Goal: Use online tool/utility: Utilize a website feature to perform a specific function

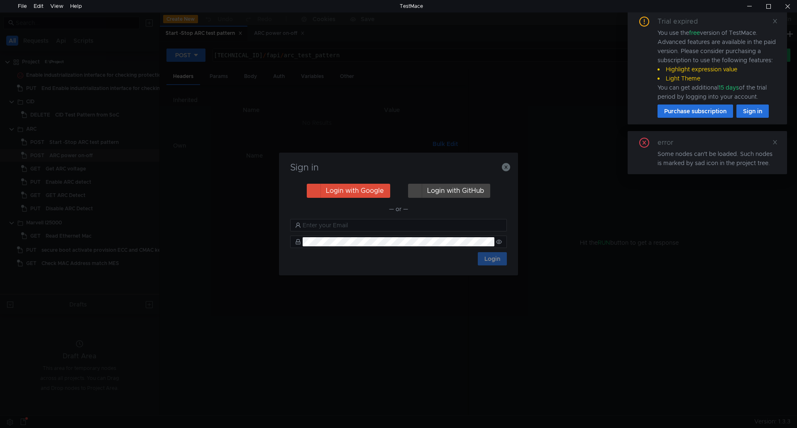
click at [499, 167] on h3 "Sign in" at bounding box center [398, 168] width 219 height 10
click at [505, 166] on icon "button" at bounding box center [506, 167] width 8 height 8
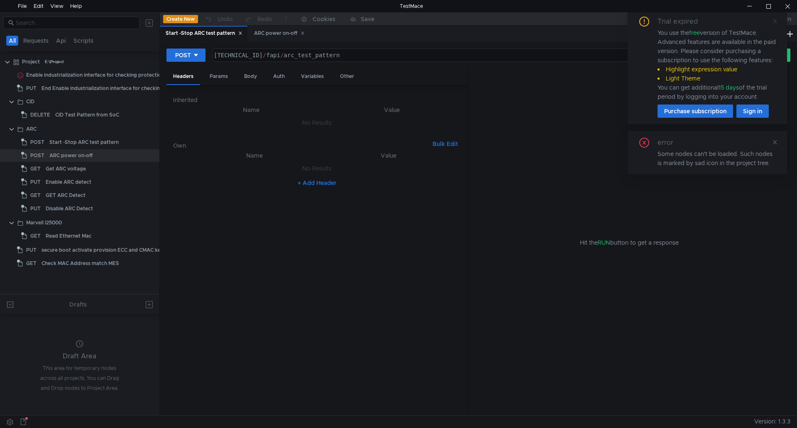
click at [772, 20] on icon at bounding box center [775, 21] width 6 height 6
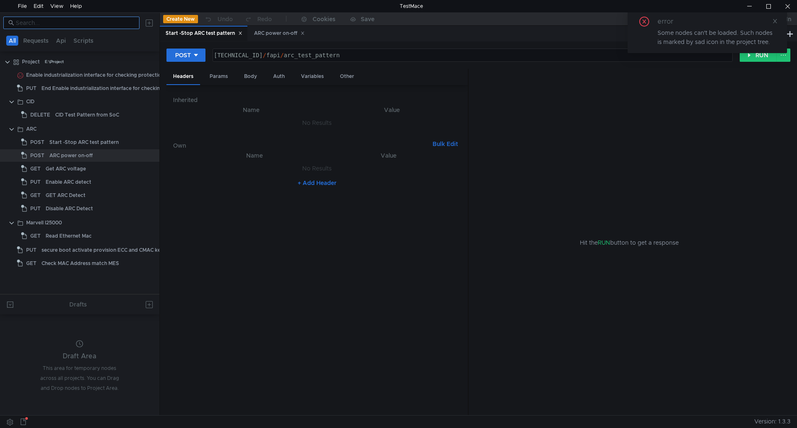
click at [82, 22] on input at bounding box center [75, 22] width 119 height 9
type input "ddr"
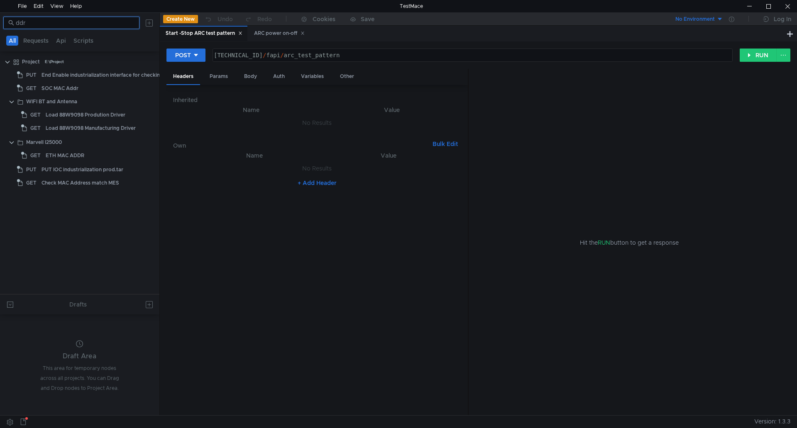
drag, startPoint x: 121, startPoint y: 21, endPoint x: 11, endPoint y: 24, distance: 110.0
click at [11, 24] on nz-input-group "ddr" at bounding box center [71, 23] width 136 height 12
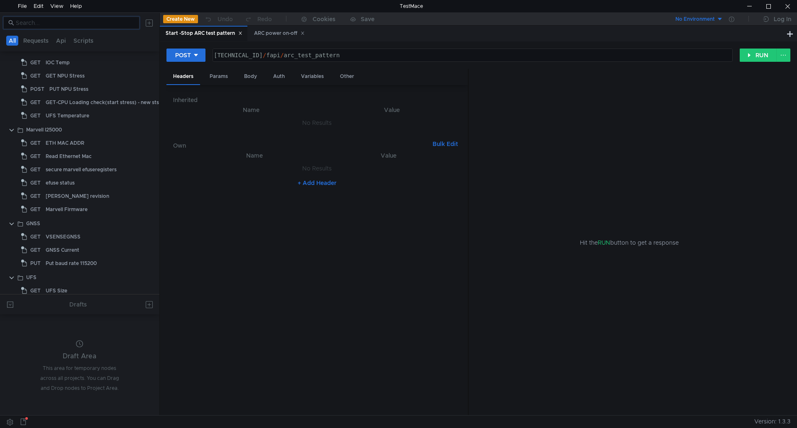
scroll to position [788, 0]
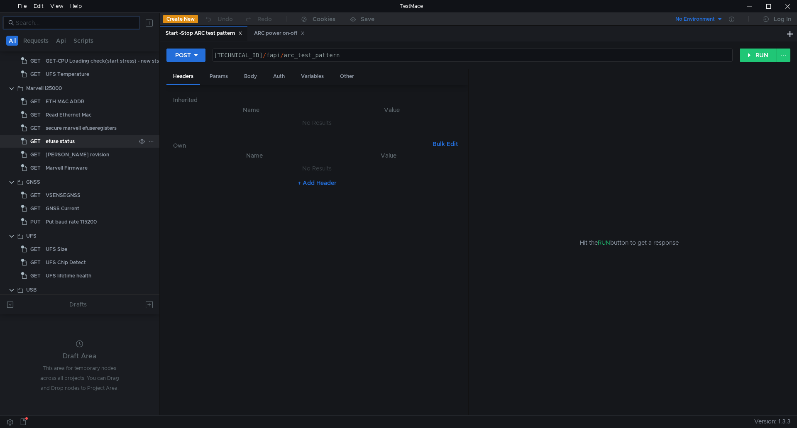
click at [94, 139] on div "efuse status" at bounding box center [91, 141] width 90 height 12
click at [59, 141] on div "efuse status" at bounding box center [60, 141] width 29 height 12
click at [239, 32] on icon at bounding box center [240, 33] width 3 height 3
click at [239, 32] on div "efuse status" at bounding box center [246, 33] width 37 height 9
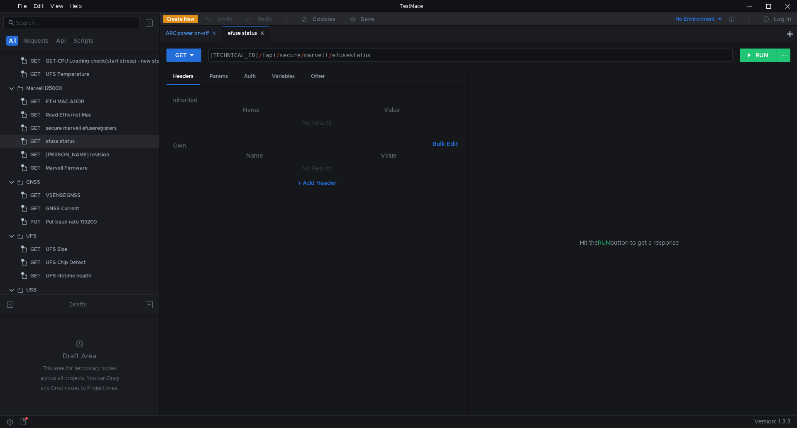
click at [216, 31] on icon at bounding box center [214, 33] width 4 height 4
click at [751, 59] on button "RUN" at bounding box center [757, 55] width 37 height 13
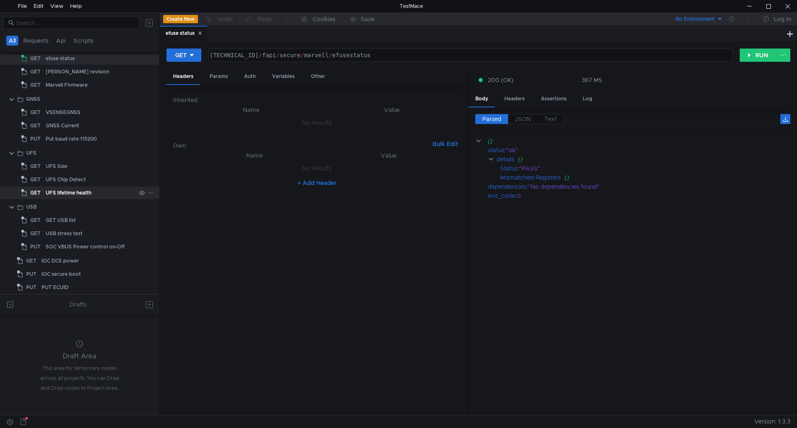
scroll to position [939, 0]
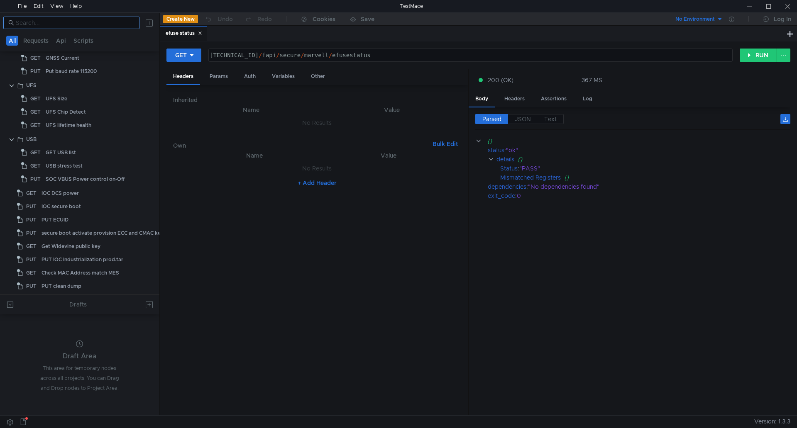
click at [112, 28] on nz-input-group at bounding box center [71, 23] width 136 height 12
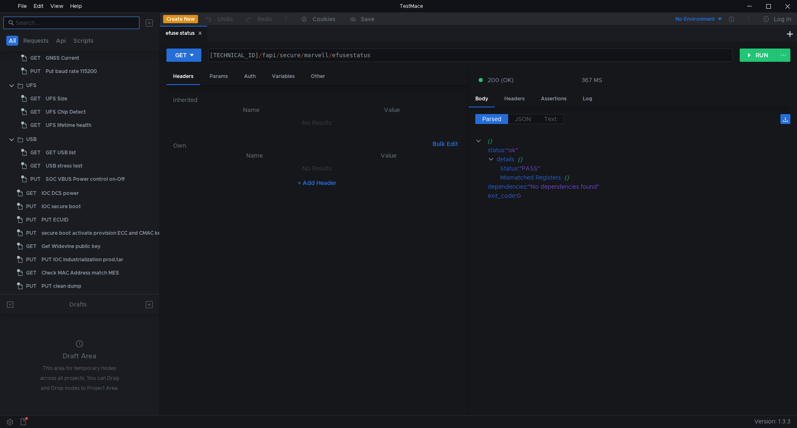
click at [108, 26] on input at bounding box center [75, 22] width 119 height 9
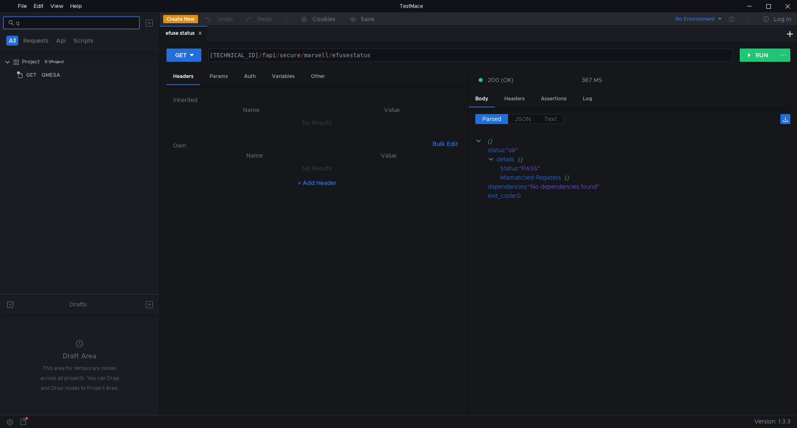
scroll to position [0, 0]
type input "qmesa"
click at [65, 72] on div "QMESA" at bounding box center [88, 75] width 94 height 12
click at [88, 77] on div "QMESA" at bounding box center [88, 75] width 94 height 12
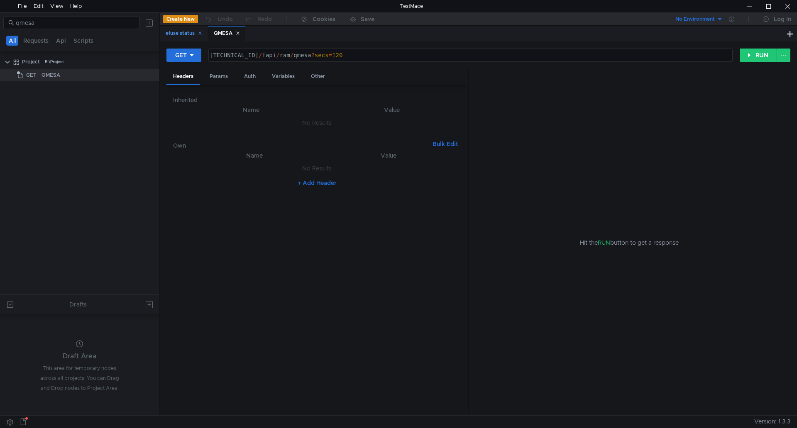
click at [201, 34] on icon at bounding box center [199, 33] width 3 height 3
click at [183, 53] on div "GET" at bounding box center [181, 55] width 12 height 9
click at [185, 87] on li "POST" at bounding box center [184, 85] width 36 height 13
click at [753, 55] on button "RUN" at bounding box center [757, 55] width 37 height 13
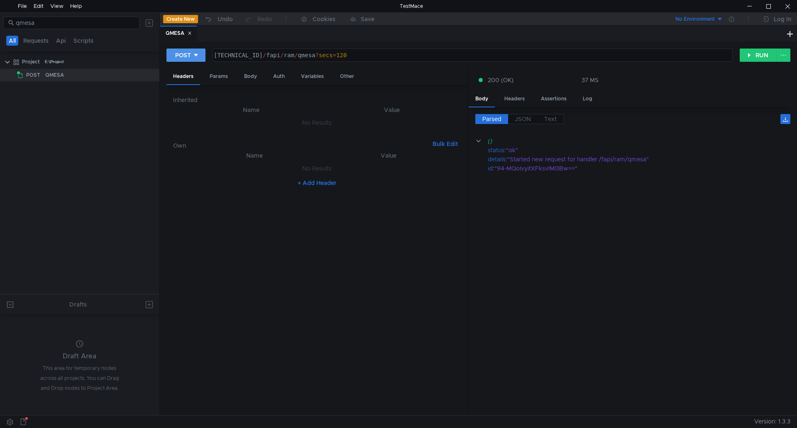
click at [183, 55] on div "POST" at bounding box center [183, 55] width 16 height 9
click at [184, 75] on li "GET" at bounding box center [185, 72] width 39 height 13
click at [748, 57] on button "RUN" at bounding box center [757, 55] width 37 height 13
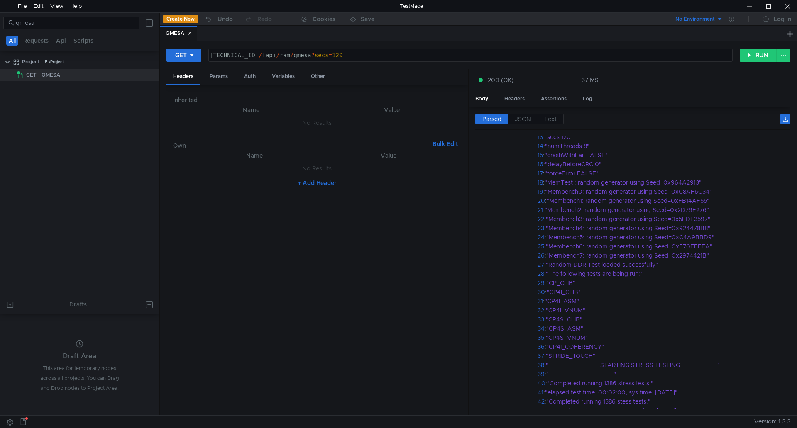
scroll to position [285, 0]
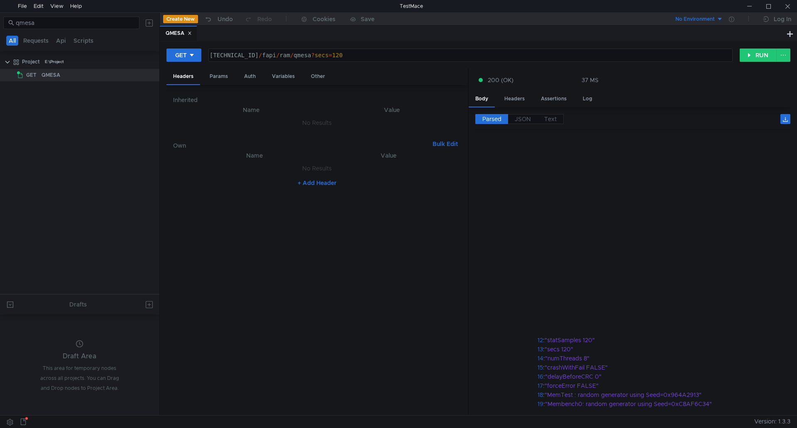
scroll to position [285, 0]
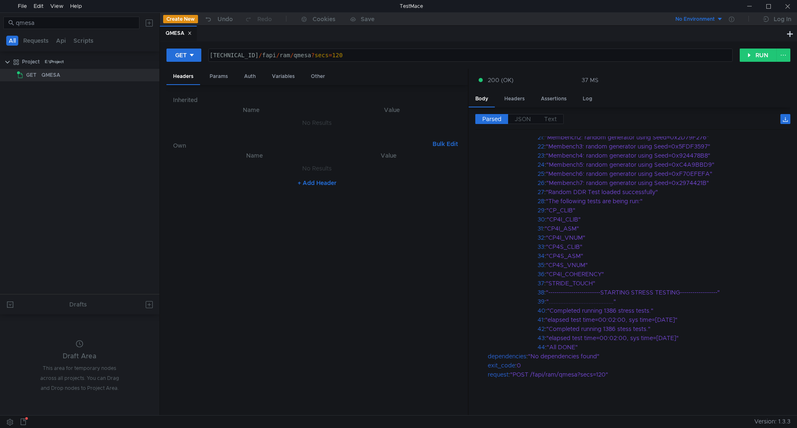
click at [90, 217] on tree-viewport "Project E:\Project GET QMESA" at bounding box center [79, 174] width 159 height 239
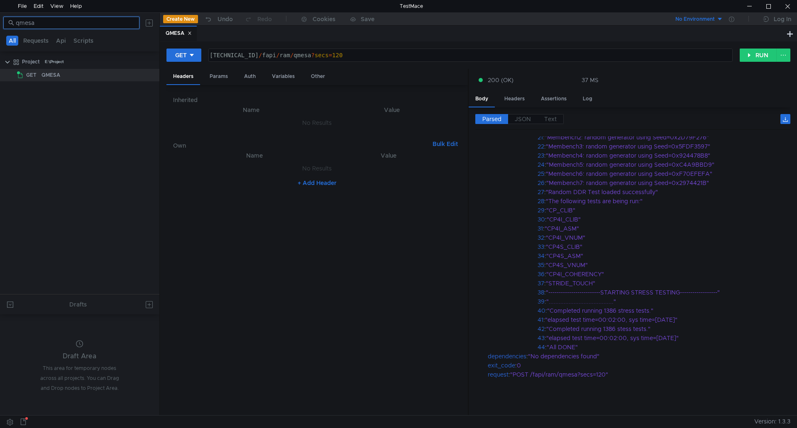
click at [126, 21] on input "qmesa" at bounding box center [75, 22] width 119 height 9
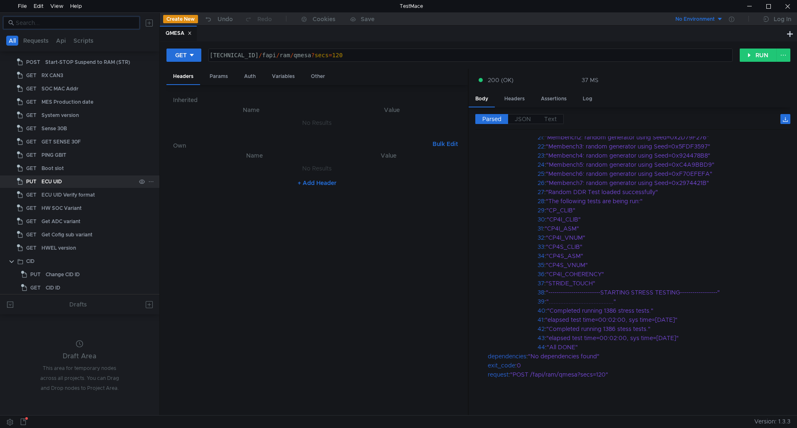
scroll to position [0, 0]
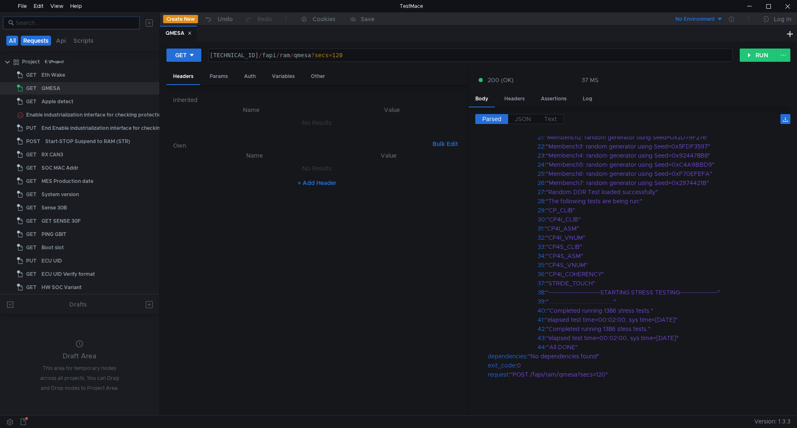
click at [39, 41] on button "Requests" at bounding box center [36, 41] width 30 height 10
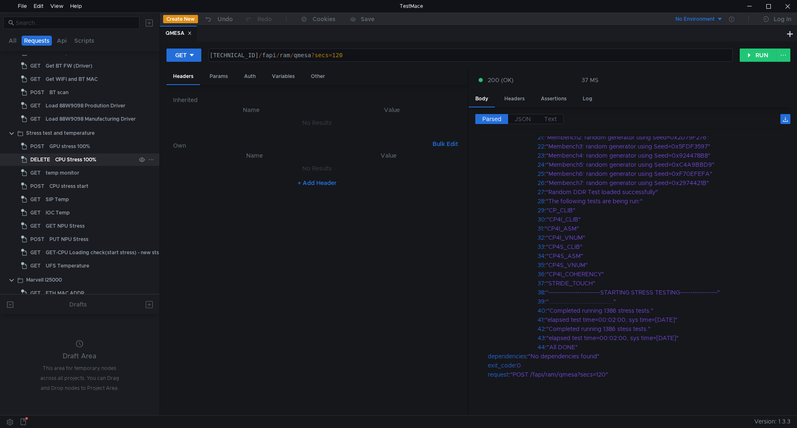
scroll to position [594, 0]
click at [83, 162] on div "temp monitor" at bounding box center [91, 162] width 90 height 12
click at [102, 161] on div "temp monitor" at bounding box center [91, 162] width 90 height 12
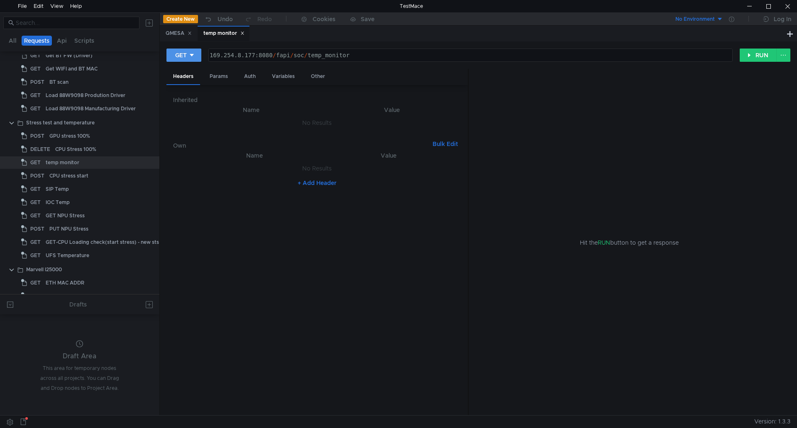
click at [175, 53] on div "GET" at bounding box center [181, 55] width 12 height 9
click at [186, 85] on li "POST" at bounding box center [184, 85] width 36 height 13
click at [754, 61] on button "RUN" at bounding box center [757, 55] width 37 height 13
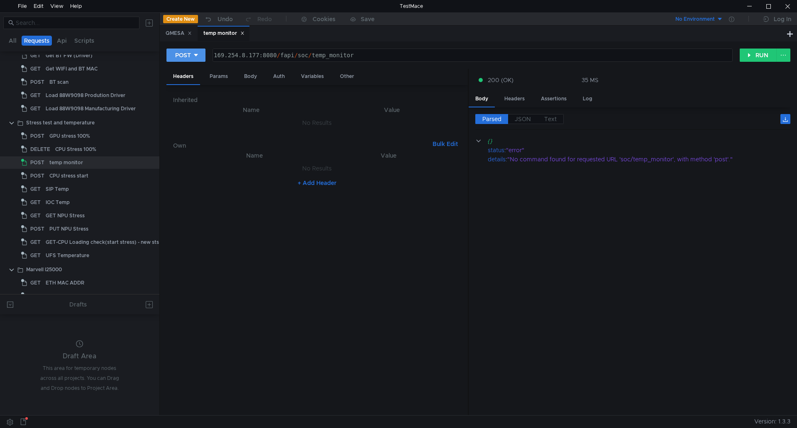
click at [198, 52] on icon at bounding box center [196, 55] width 6 height 6
click at [177, 77] on li "GET" at bounding box center [185, 72] width 39 height 13
click at [747, 53] on button "RUN" at bounding box center [757, 55] width 37 height 13
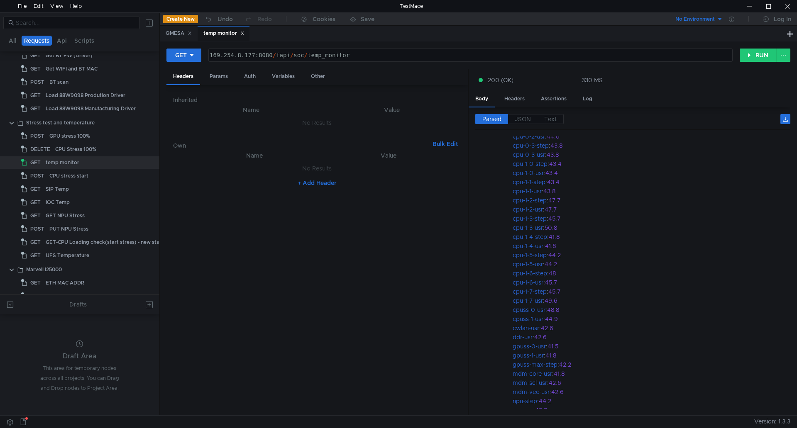
scroll to position [124, 0]
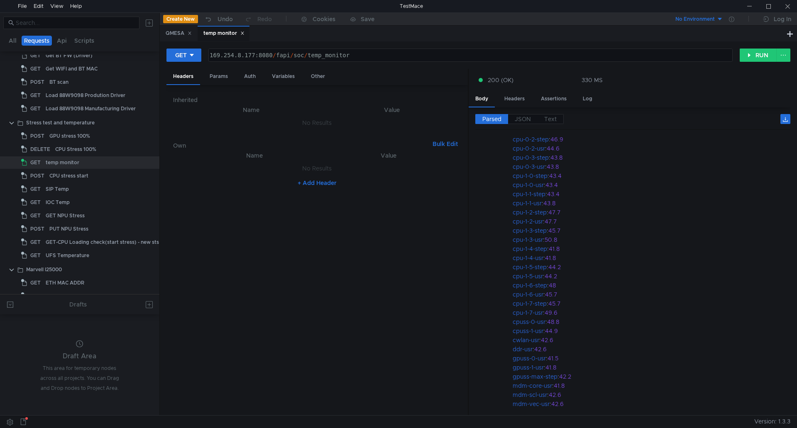
click at [133, 348] on tree-viewport at bounding box center [79, 367] width 159 height 98
drag, startPoint x: 127, startPoint y: 363, endPoint x: 359, endPoint y: 361, distance: 232.0
click at [127, 363] on tree-viewport at bounding box center [79, 367] width 159 height 98
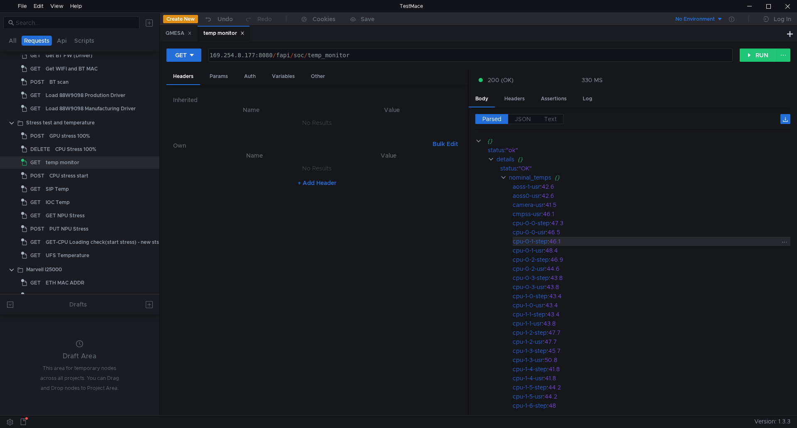
scroll to position [41, 0]
click at [310, 299] on nz-table "Name Value No Results + Add Header" at bounding box center [317, 280] width 288 height 259
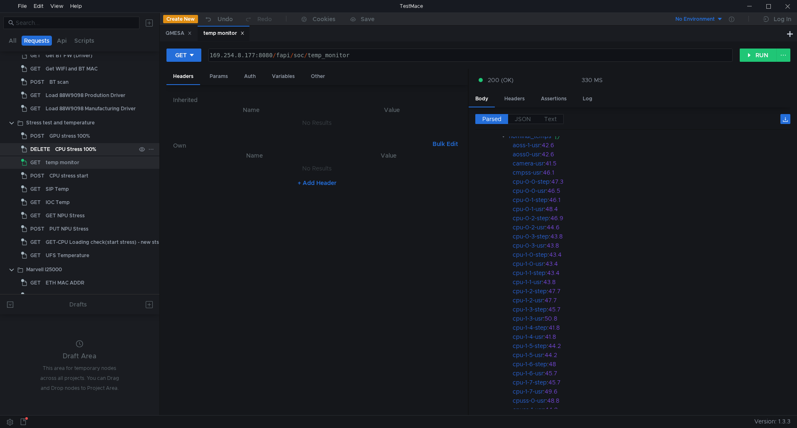
click at [76, 149] on div "CPU Stress 100%" at bounding box center [75, 149] width 41 height 12
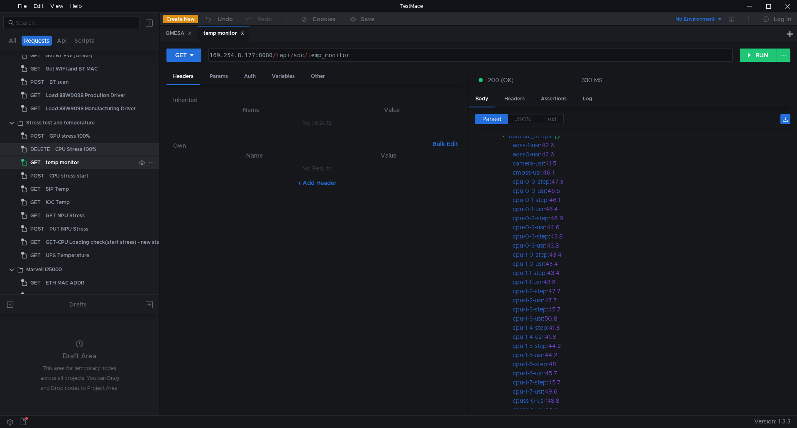
click at [97, 161] on div "temp monitor" at bounding box center [91, 162] width 90 height 12
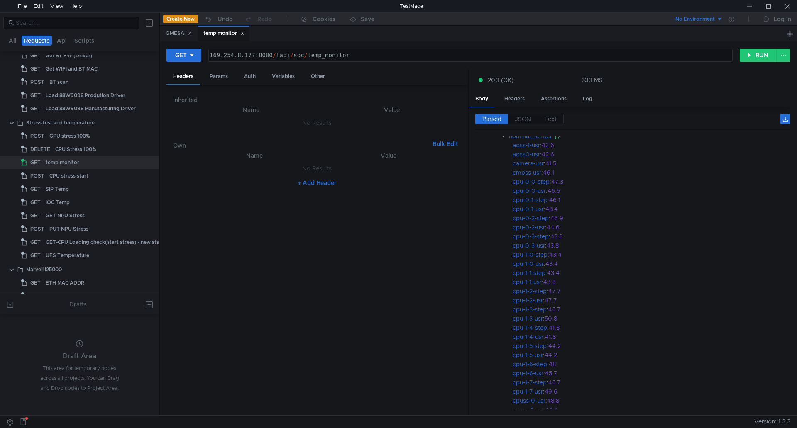
type textarea "169.254.8.177:8080/fapi/soc/temp_monitor"
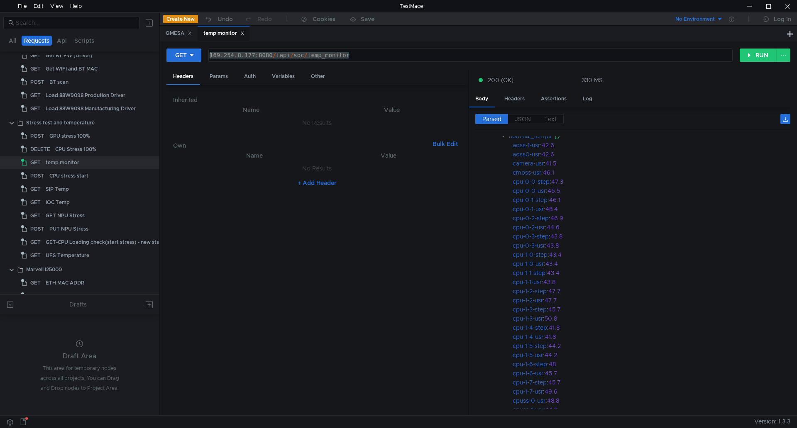
drag, startPoint x: 384, startPoint y: 56, endPoint x: 183, endPoint y: 64, distance: 201.4
click at [183, 64] on div "GET 169.254.8.177:8080/fapi/soc/temp_monitor 169.254.8.177:8080 / fapi / soc / …" at bounding box center [478, 58] width 624 height 21
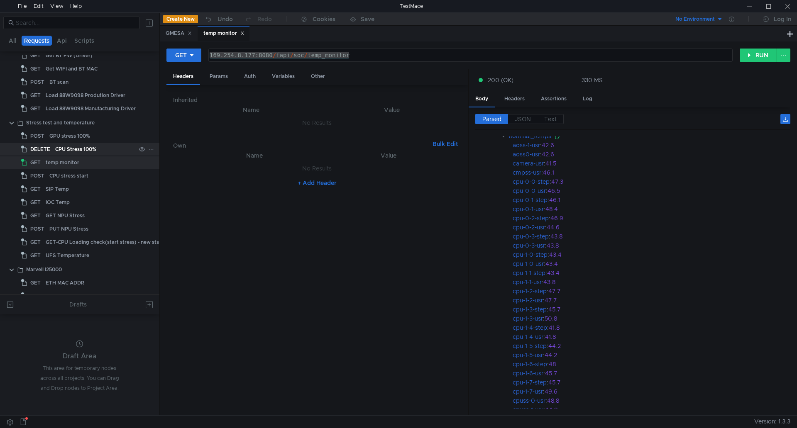
click at [87, 147] on div "CPU Stress 100%" at bounding box center [75, 149] width 41 height 12
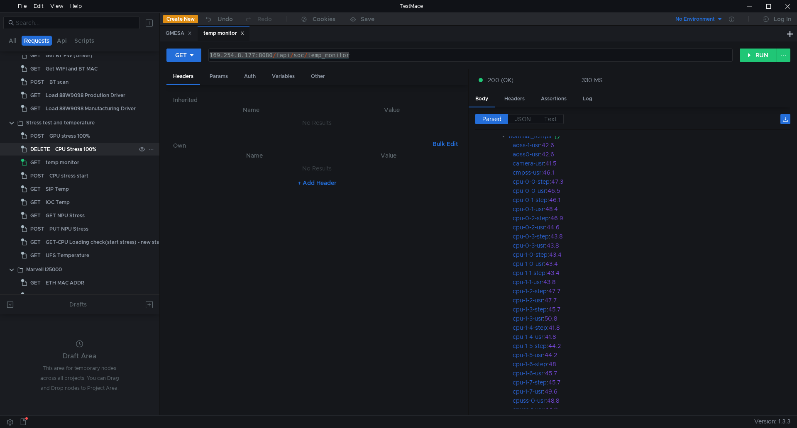
click at [87, 147] on div "CPU Stress 100%" at bounding box center [75, 149] width 41 height 12
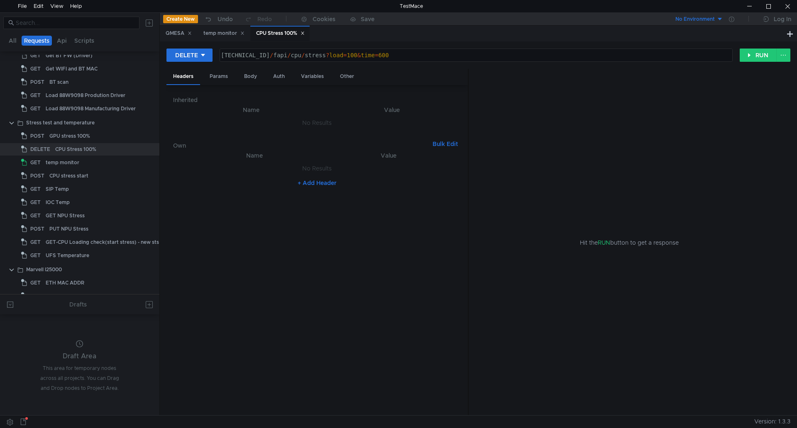
scroll to position [552, 0]
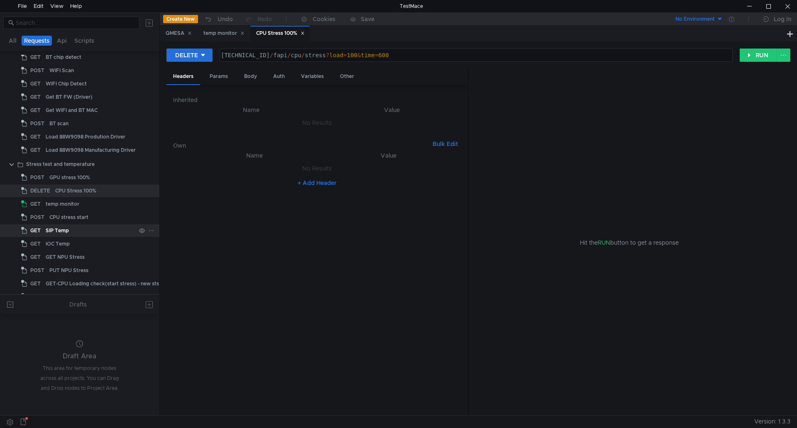
click at [100, 229] on div "SIP Temp" at bounding box center [91, 230] width 90 height 12
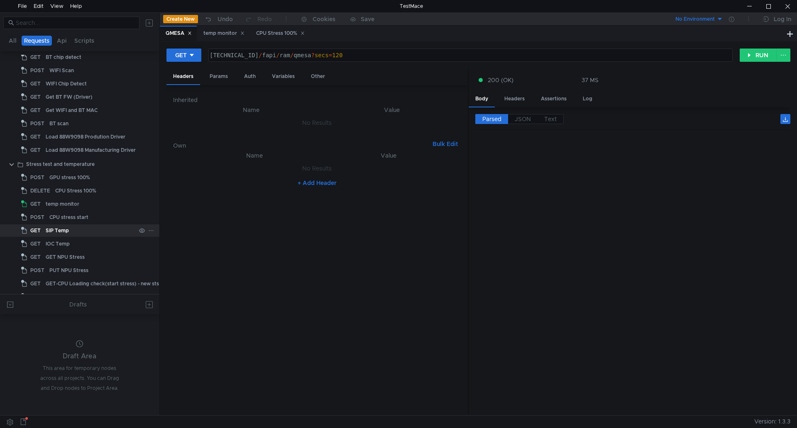
click at [99, 237] on div "SIP Temp" at bounding box center [91, 230] width 90 height 12
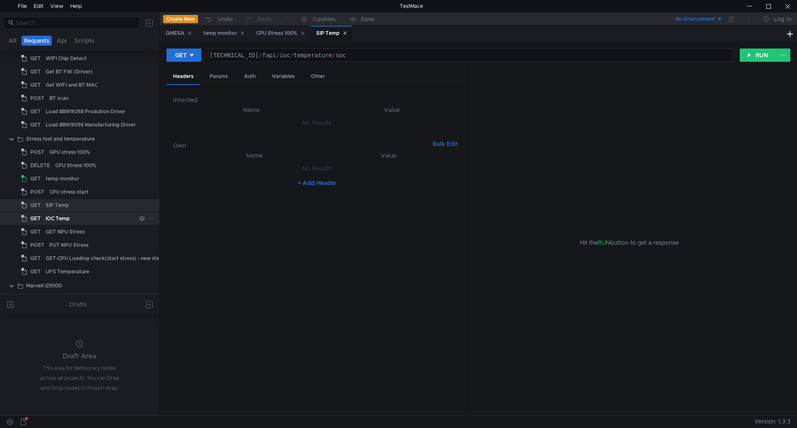
scroll to position [594, 0]
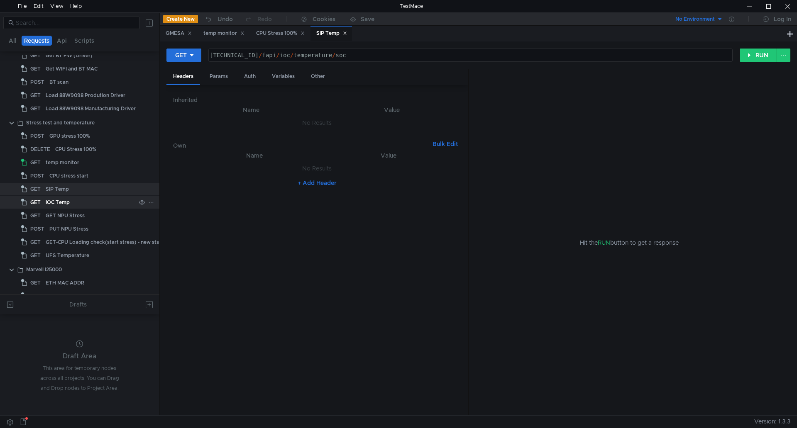
click at [99, 240] on div "GET-CPU Loading check(start stress) - new sts" at bounding box center [102, 242] width 113 height 12
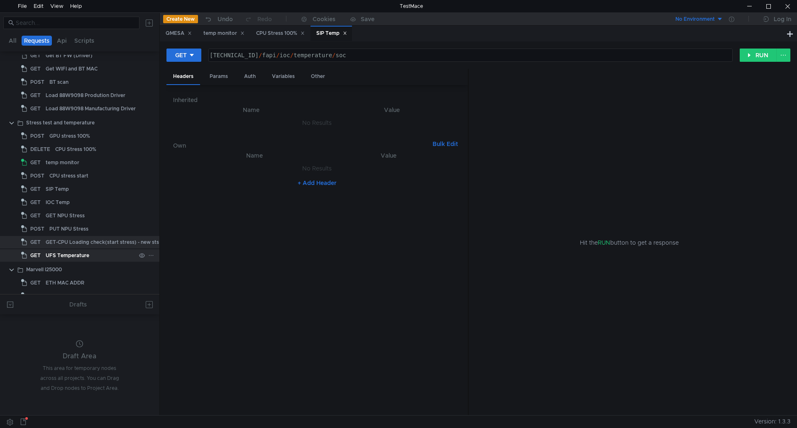
click at [91, 252] on div "UFS Temperature" at bounding box center [91, 255] width 90 height 12
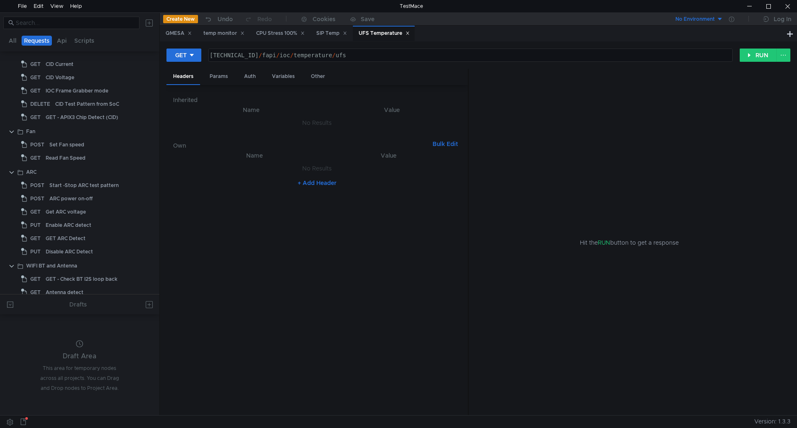
scroll to position [303, 0]
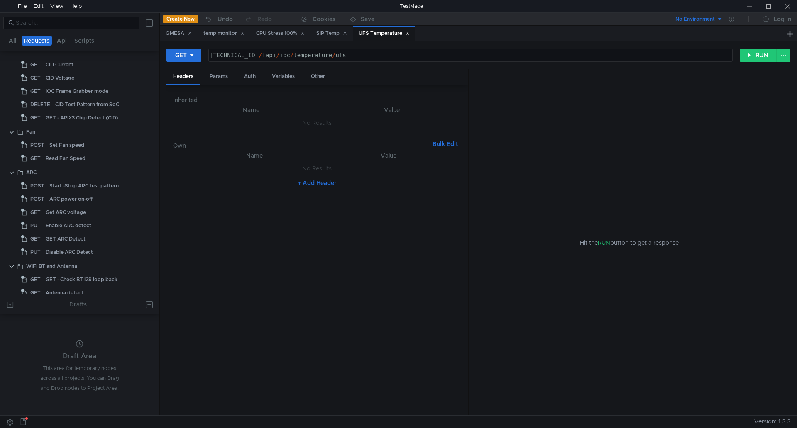
click at [86, 325] on div at bounding box center [79, 322] width 159 height 8
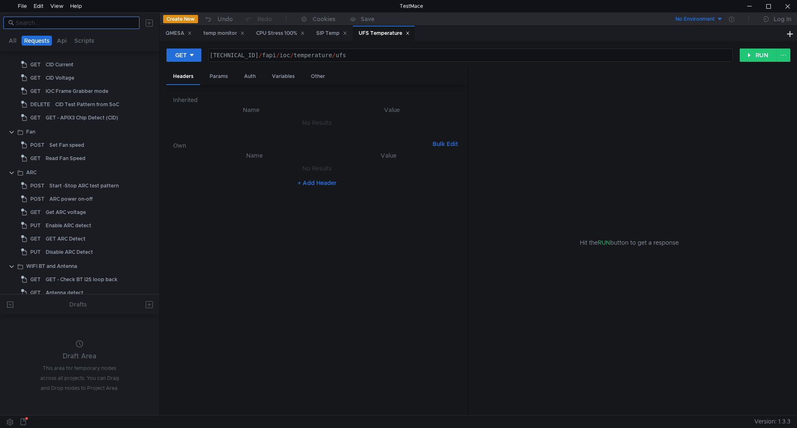
click at [116, 24] on input at bounding box center [75, 22] width 119 height 9
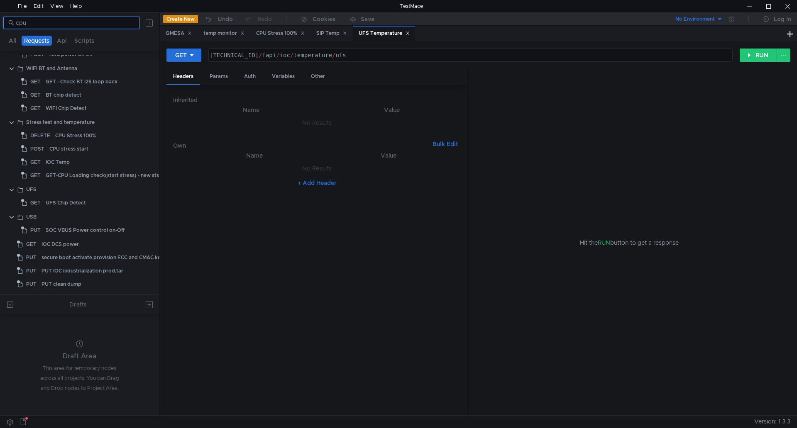
scroll to position [0, 0]
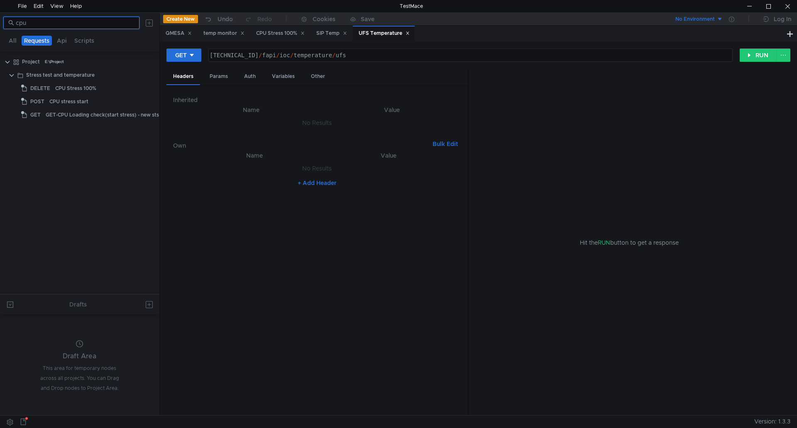
type input "cpu"
click at [91, 114] on div "GET-CPU Loading check(start stress) - new sts" at bounding box center [102, 115] width 113 height 12
click at [89, 88] on div "CPU Stress 100%" at bounding box center [75, 88] width 41 height 12
click at [93, 90] on div "CPU Stress 100%" at bounding box center [75, 88] width 41 height 12
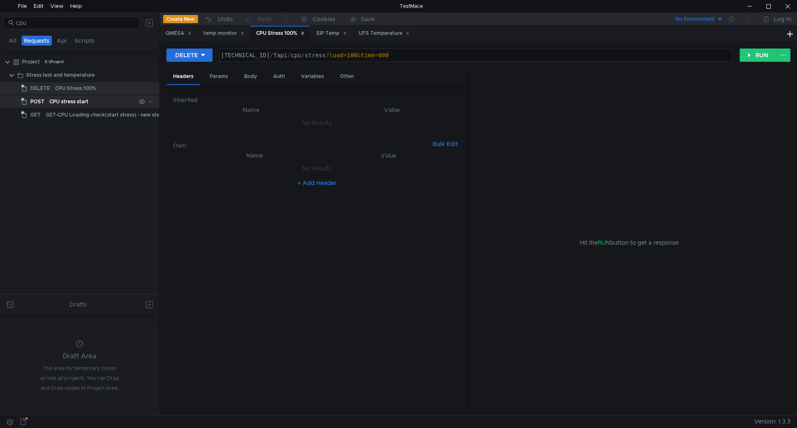
click at [95, 102] on div "CPU stress start" at bounding box center [92, 101] width 86 height 12
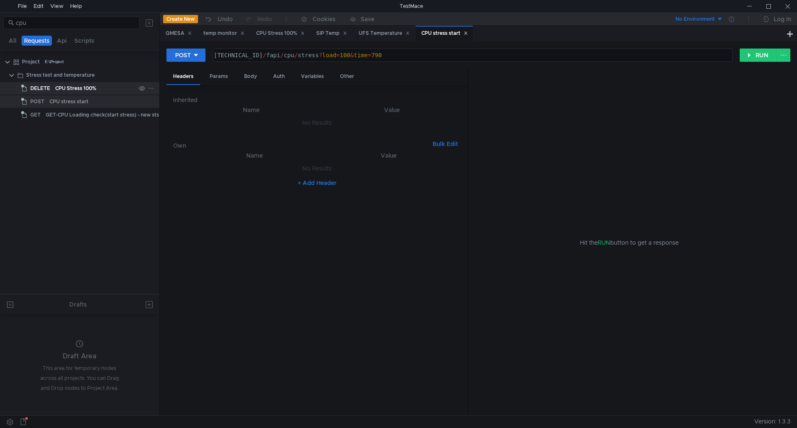
click at [71, 91] on div "CPU Stress 100%" at bounding box center [75, 88] width 41 height 12
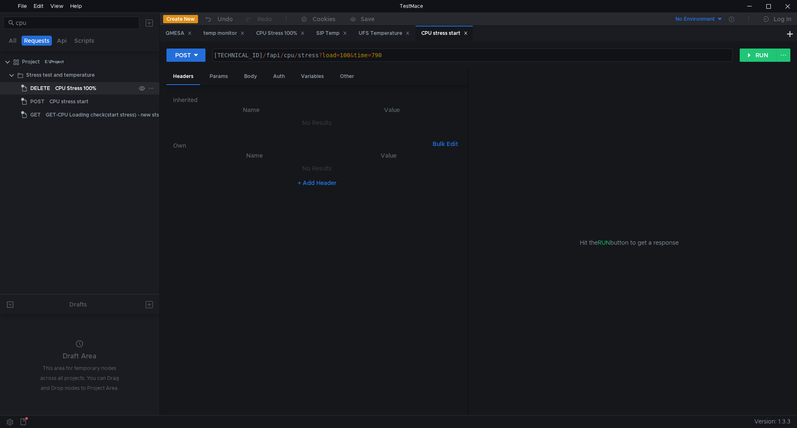
click at [71, 91] on div "CPU Stress 100%" at bounding box center [75, 88] width 41 height 12
click at [110, 87] on div "CPU Stress 100%" at bounding box center [95, 88] width 81 height 12
click at [174, 56] on button "DELETE" at bounding box center [189, 55] width 46 height 13
click at [190, 75] on li "GET" at bounding box center [189, 72] width 46 height 13
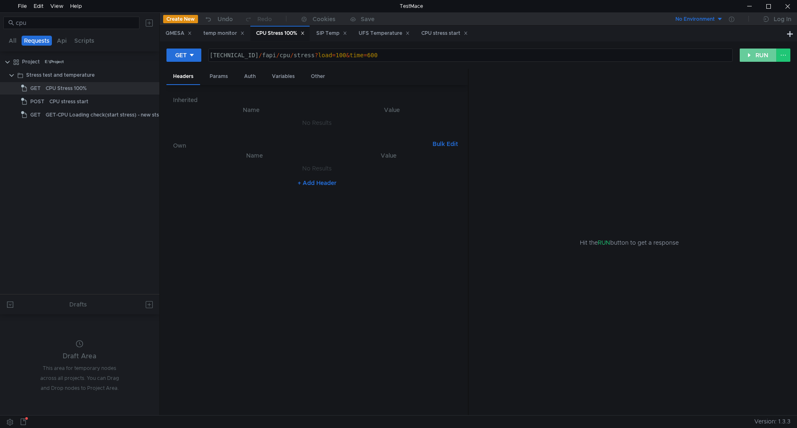
click at [748, 55] on button "RUN" at bounding box center [757, 55] width 37 height 13
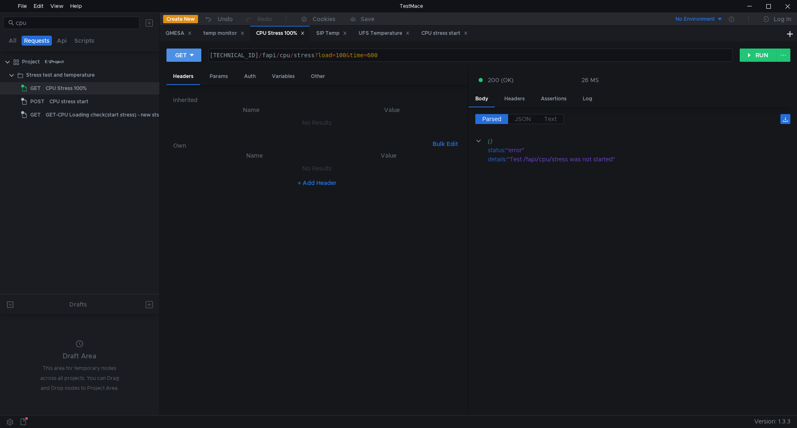
click at [187, 56] on div "GET" at bounding box center [181, 55] width 12 height 9
click at [189, 87] on li "POST" at bounding box center [184, 85] width 36 height 13
click at [756, 55] on button "RUN" at bounding box center [757, 55] width 37 height 13
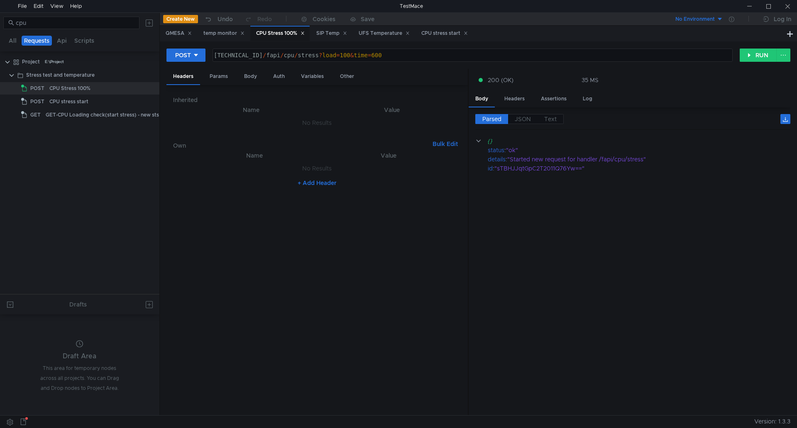
click at [83, 168] on tree-viewport "Project E:\Project Stress test and temperature POST CPU Stress 100% POST CPU st…" at bounding box center [79, 174] width 159 height 239
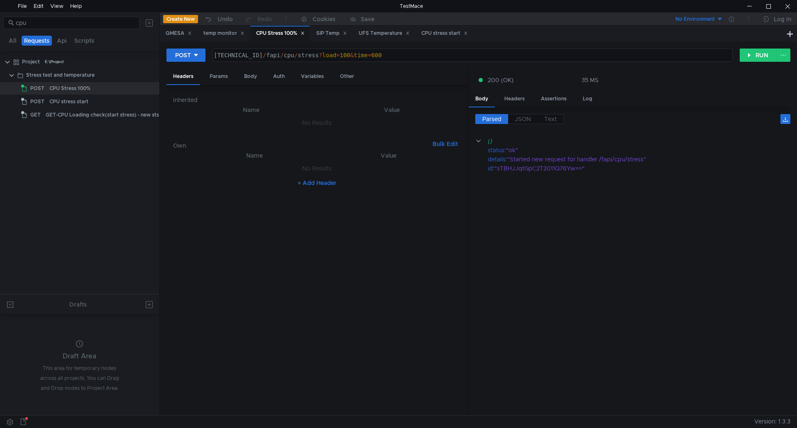
drag, startPoint x: 58, startPoint y: 77, endPoint x: 100, endPoint y: 187, distance: 117.3
click at [100, 187] on tree-viewport "Project E:\Project Stress test and temperature POST CPU Stress 100% POST CPU st…" at bounding box center [79, 174] width 159 height 239
click at [175, 22] on button "Create New" at bounding box center [180, 19] width 35 height 8
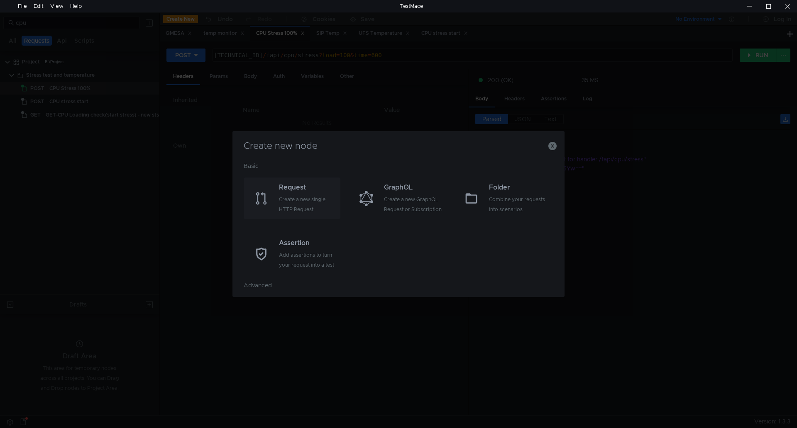
click at [264, 194] on icon at bounding box center [261, 198] width 10 height 12
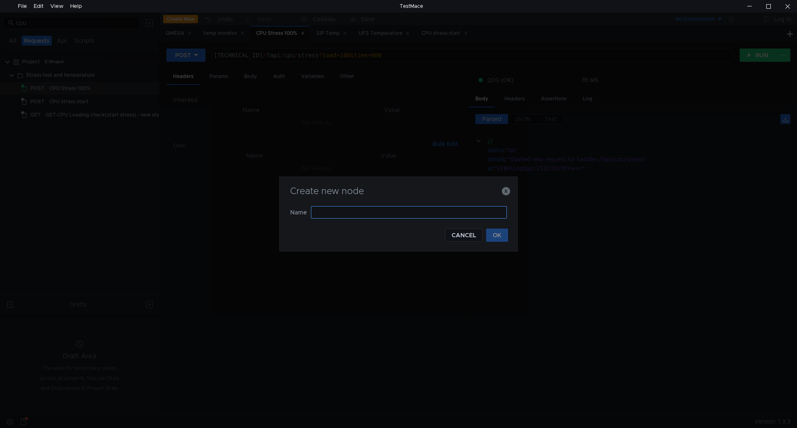
click at [342, 208] on input "text" at bounding box center [409, 212] width 196 height 12
type input "CPU Temp"
click at [499, 235] on button "OK" at bounding box center [497, 235] width 22 height 13
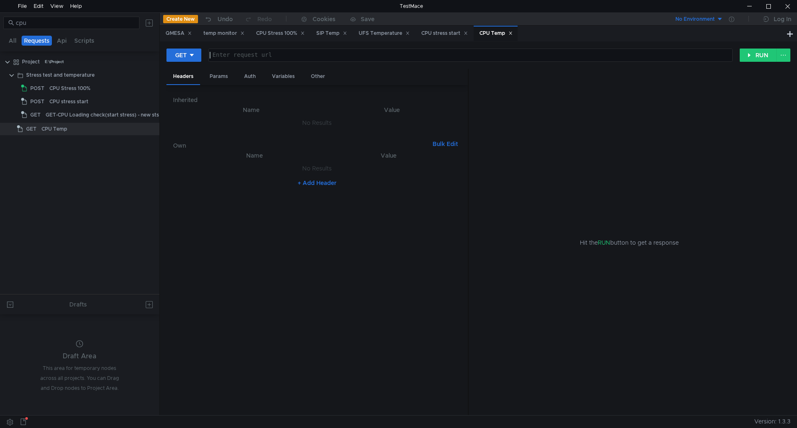
click at [271, 54] on div at bounding box center [469, 62] width 523 height 20
paste textarea "/fapi/cpu/monitor"
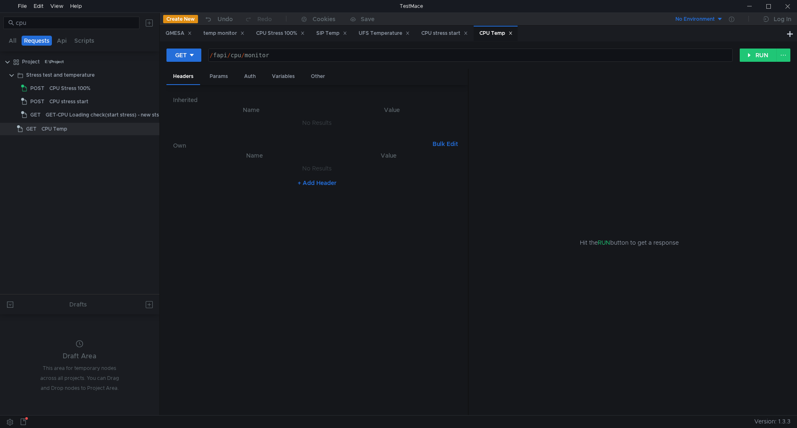
click at [98, 193] on tree-viewport "Project E:\Project Stress test and temperature POST CPU Stress 100% POST CPU st…" at bounding box center [79, 174] width 159 height 239
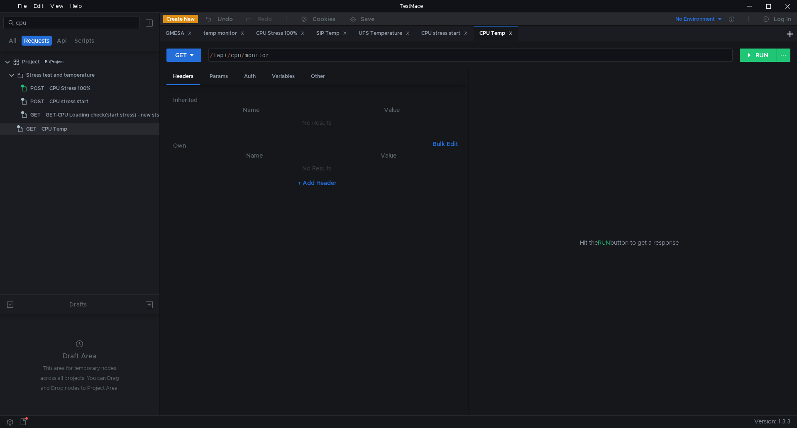
click at [293, 56] on div "/ fapi / cpu / monitor" at bounding box center [469, 62] width 523 height 20
paste textarea "http://192.168.240.125:8080"
type textarea "http://192.168.240.125:8080/fapi/cpu/monitor"
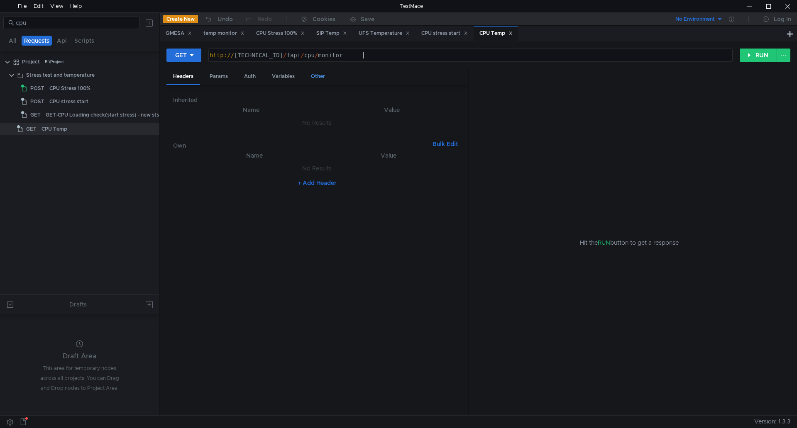
click at [329, 72] on div "Other" at bounding box center [317, 76] width 27 height 15
click at [368, 54] on div "http:// 192.168.240.125:8080 / fapi / cpu / monitor" at bounding box center [469, 62] width 523 height 20
click at [367, 67] on div "GET http://192.168.240.125:8080/fapi/cpu/monitor http:// 192.168.240.125:8080 /…" at bounding box center [478, 58] width 624 height 21
click at [187, 74] on div "Headers" at bounding box center [183, 76] width 34 height 15
click at [106, 86] on div "CPU Stress 100%" at bounding box center [92, 88] width 86 height 12
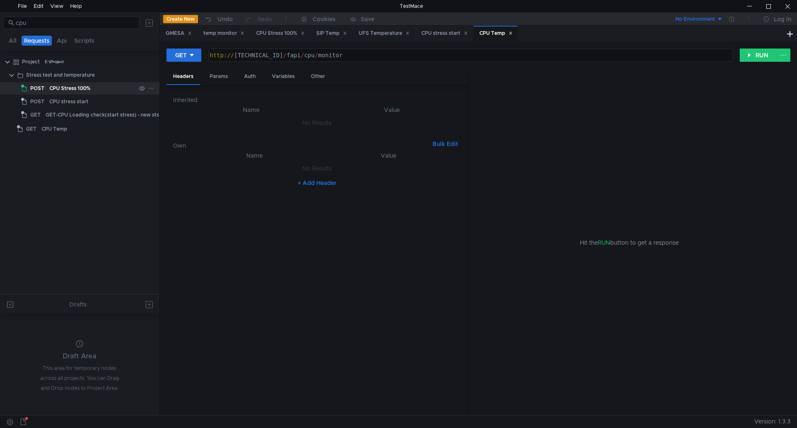
click at [106, 86] on div "CPU Stress 100%" at bounding box center [92, 88] width 86 height 12
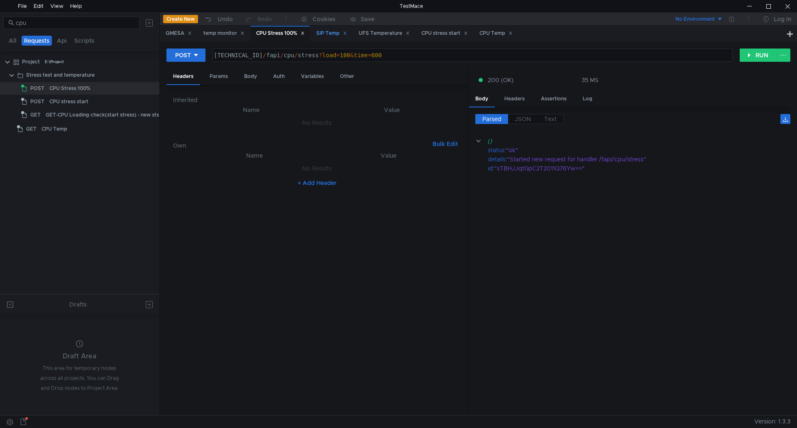
click at [320, 35] on div "SIP Temp" at bounding box center [331, 33] width 31 height 9
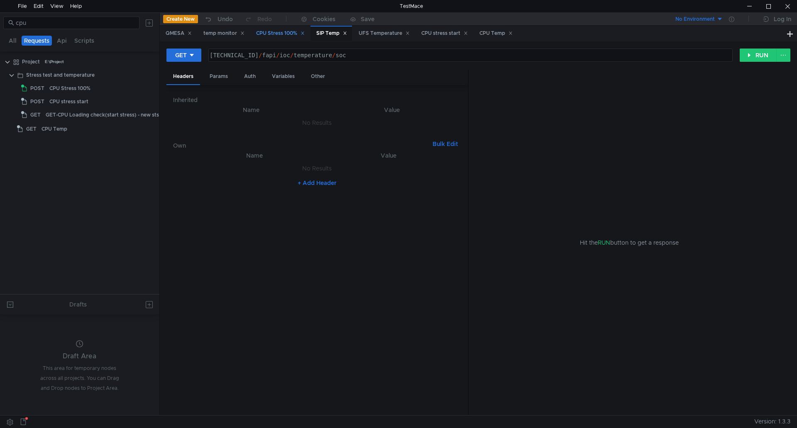
click at [283, 34] on div "CPU Stress 100%" at bounding box center [280, 33] width 49 height 9
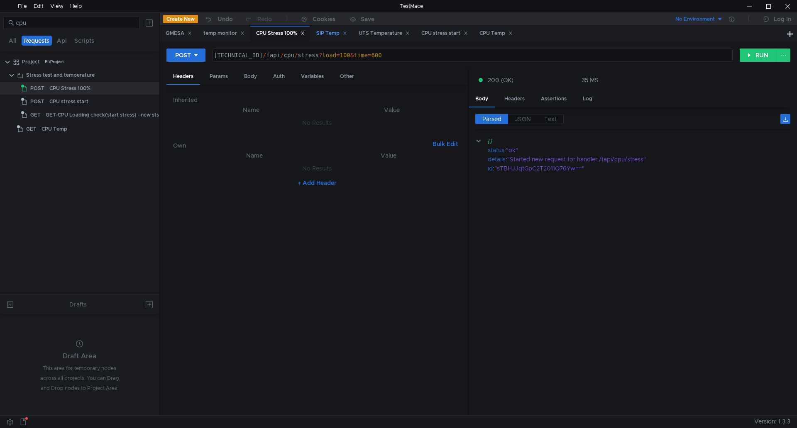
click at [332, 39] on div "SIP Temp" at bounding box center [330, 33] width 41 height 15
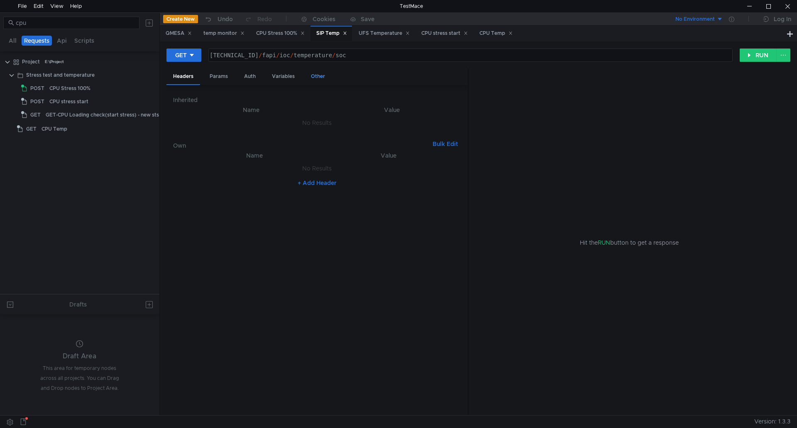
click at [315, 76] on div "Other" at bounding box center [317, 76] width 27 height 15
click at [276, 73] on div "Variables" at bounding box center [283, 76] width 36 height 15
click at [249, 74] on div "Auth" at bounding box center [249, 76] width 25 height 15
click at [214, 73] on div "Params" at bounding box center [219, 76] width 32 height 15
click at [181, 78] on div "Headers" at bounding box center [183, 76] width 34 height 15
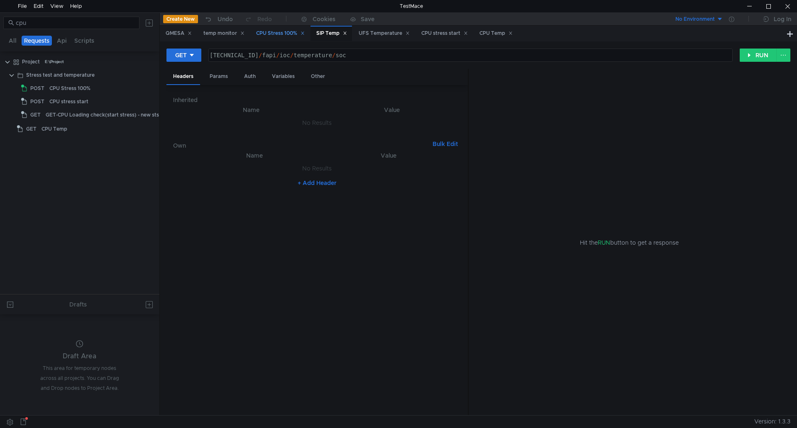
click at [286, 30] on div "CPU Stress 100%" at bounding box center [280, 33] width 49 height 9
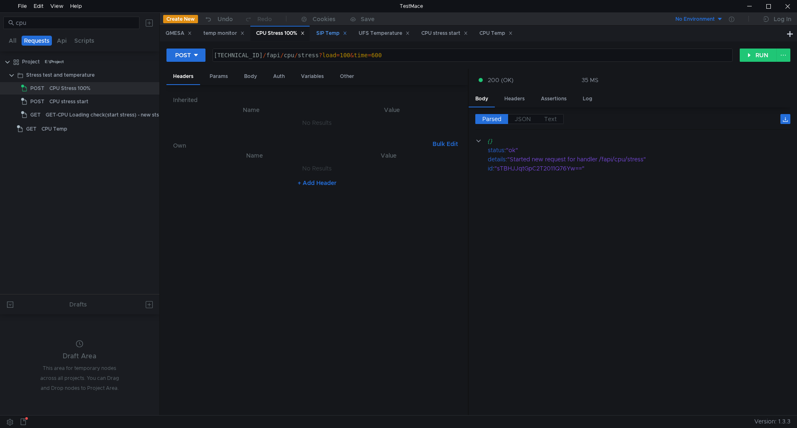
click at [329, 29] on div "SIP Temp" at bounding box center [331, 33] width 31 height 9
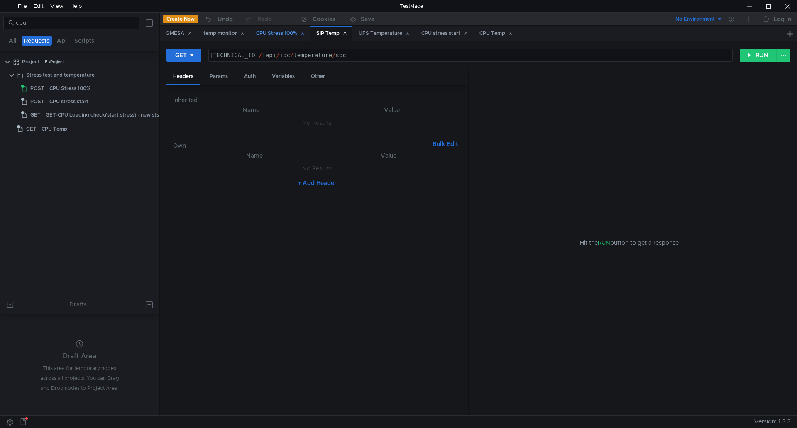
click at [285, 28] on div "CPU Stress 100%" at bounding box center [279, 33] width 59 height 15
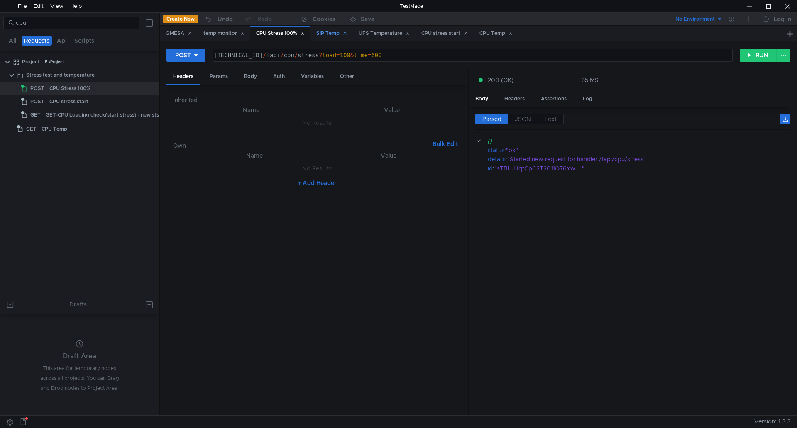
click at [336, 32] on div "SIP Temp" at bounding box center [331, 33] width 31 height 9
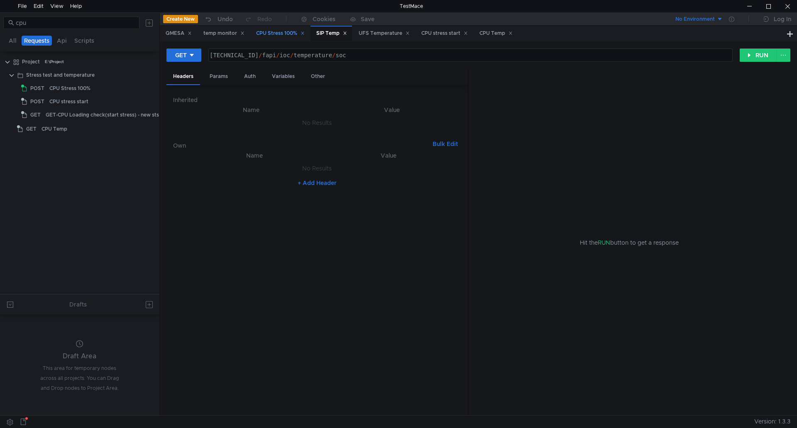
click at [280, 32] on div "CPU Stress 100%" at bounding box center [280, 33] width 49 height 9
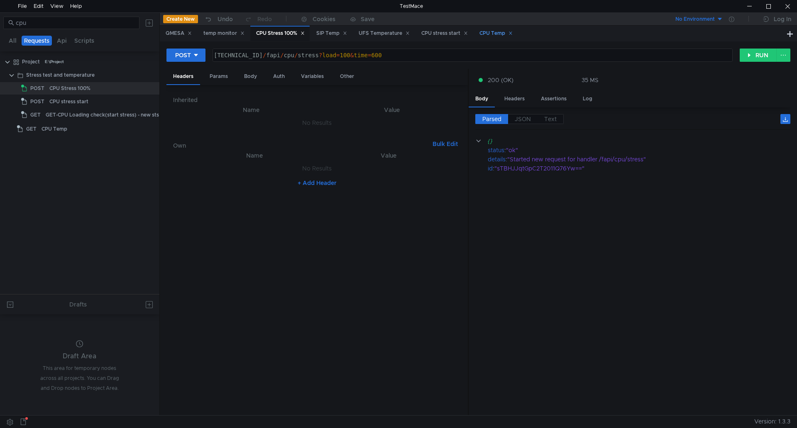
click at [505, 34] on div "CPU Temp" at bounding box center [495, 33] width 33 height 9
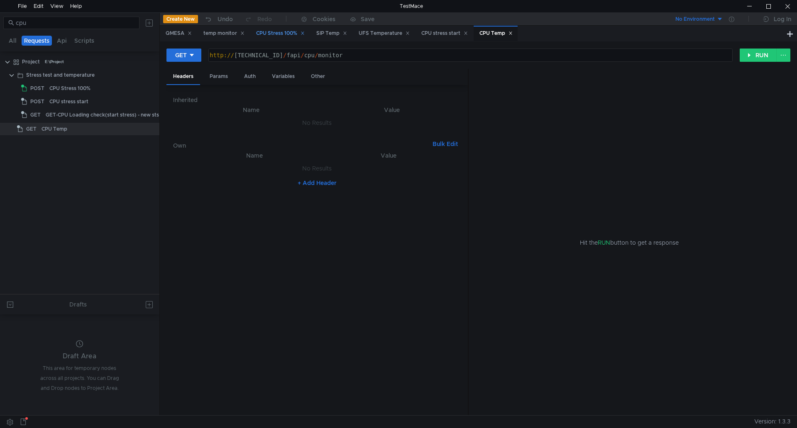
click at [278, 33] on div "CPU Stress 100%" at bounding box center [280, 33] width 49 height 9
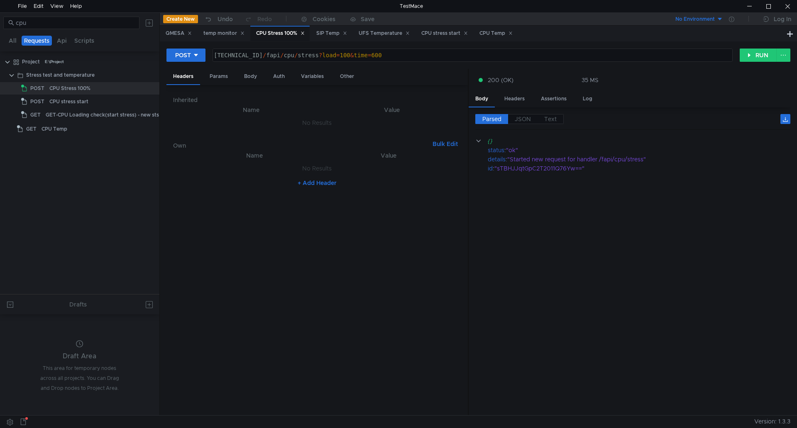
type textarea "160.48.199.99:8080/fapi/cpu/stress?load=100&time=600"
drag, startPoint x: 214, startPoint y: 57, endPoint x: 276, endPoint y: 60, distance: 61.9
click at [276, 60] on div "160.48.199.99:8080 / fapi / cpu / stress ? load = 100 & time = 600" at bounding box center [471, 62] width 519 height 20
click at [494, 33] on div "CPU Temp" at bounding box center [495, 33] width 33 height 9
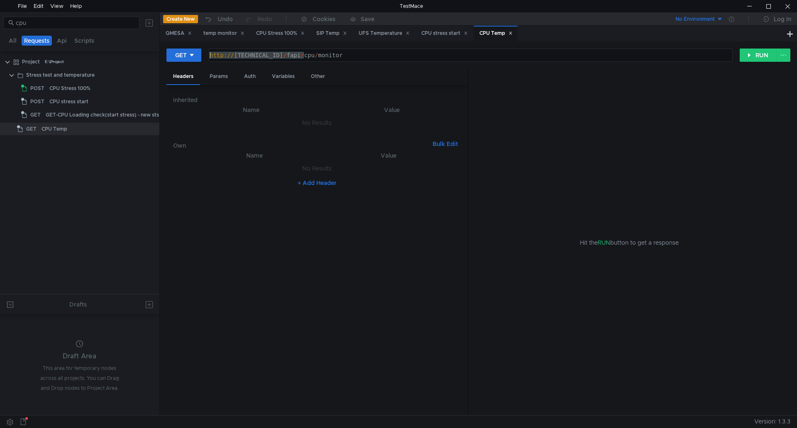
drag, startPoint x: 303, startPoint y: 53, endPoint x: 138, endPoint y: 51, distance: 165.2
click at [138, 51] on as-split "cpu All Requests Api Scripts Project E:\Project Stress test and temperature POS…" at bounding box center [398, 213] width 797 height 403
paste textarea "160.48.199.99"
type textarea "160.48.199.99:8080/fapi/cpu/monitor"
click at [373, 76] on div "Headers Params Auth Variables Other" at bounding box center [316, 77] width 301 height 16
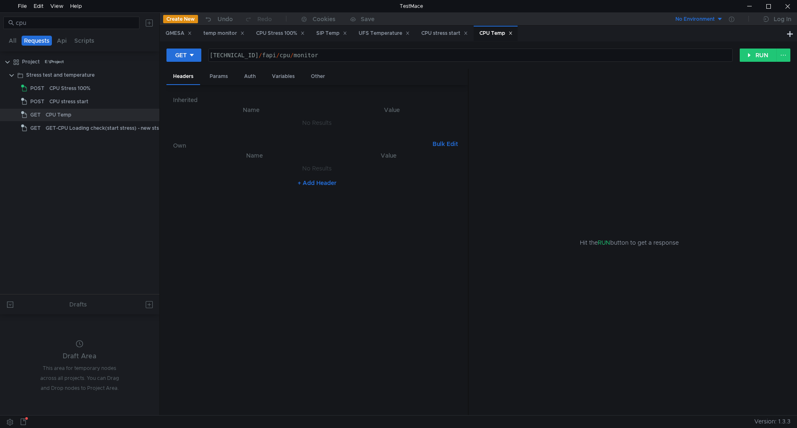
click at [60, 144] on tree-viewport "Project E:\Project Stress test and temperature POST CPU Stress 100% POST CPU st…" at bounding box center [79, 174] width 159 height 239
click at [450, 34] on div "CPU stress start" at bounding box center [444, 33] width 46 height 9
click at [385, 30] on div "UFS Temperature" at bounding box center [384, 33] width 51 height 9
click at [432, 36] on div "CPU stress start" at bounding box center [444, 33] width 46 height 9
click at [486, 32] on div "CPU Temp" at bounding box center [495, 33] width 44 height 15
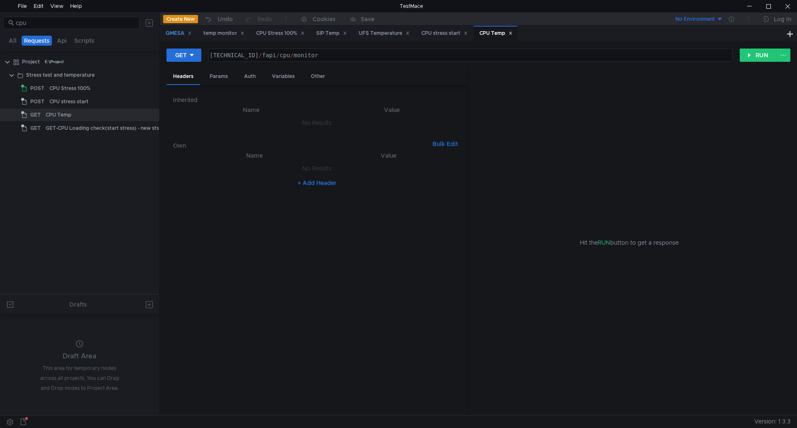
click at [179, 30] on div "QMESA" at bounding box center [179, 33] width 26 height 9
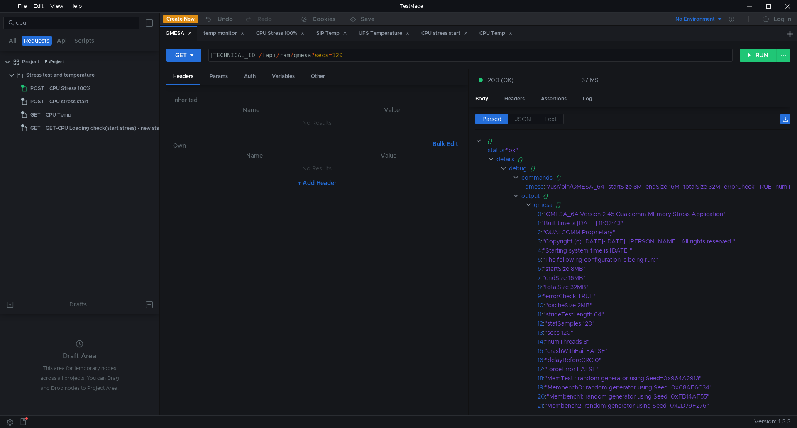
click at [190, 34] on icon at bounding box center [189, 33] width 3 height 3
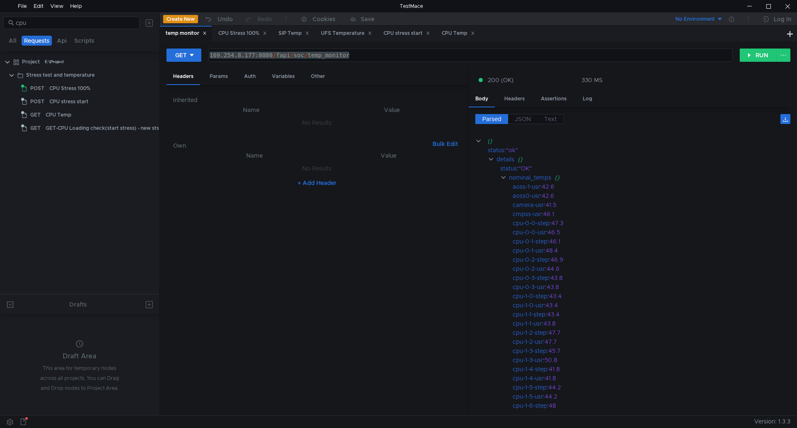
click at [205, 32] on icon at bounding box center [205, 33] width 4 height 4
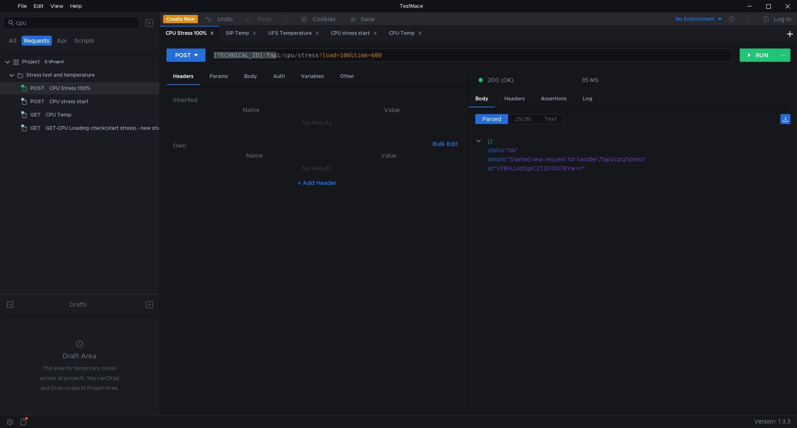
click at [213, 33] on icon at bounding box center [212, 33] width 4 height 4
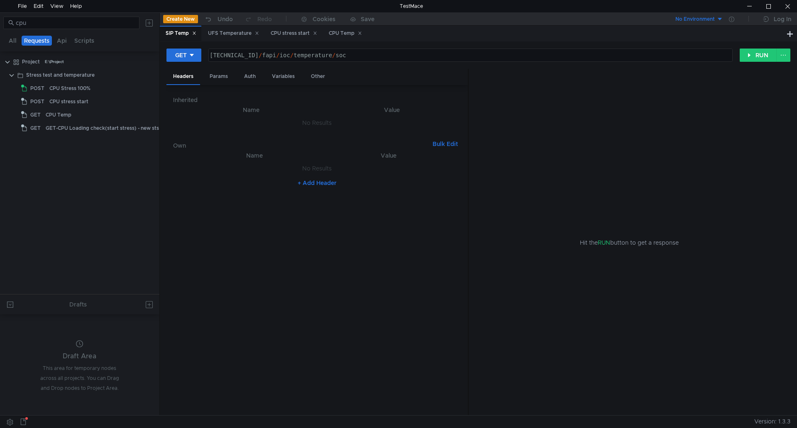
click at [195, 33] on icon at bounding box center [194, 33] width 4 height 4
click at [217, 32] on icon at bounding box center [214, 33] width 4 height 4
click at [210, 33] on icon at bounding box center [210, 33] width 4 height 4
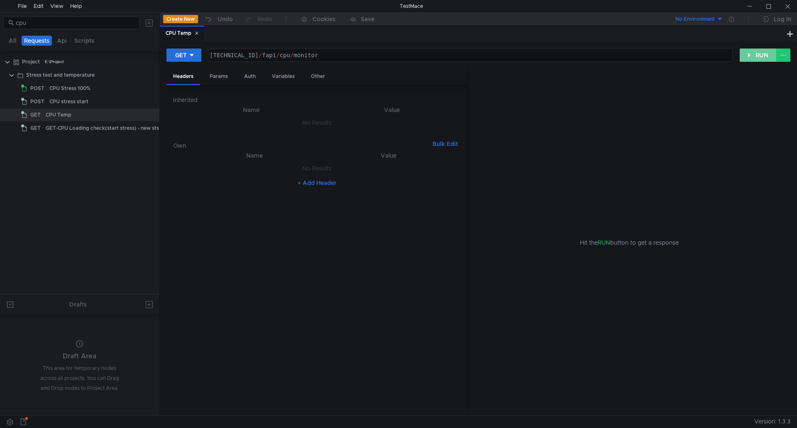
click at [755, 61] on button "RUN" at bounding box center [757, 55] width 37 height 13
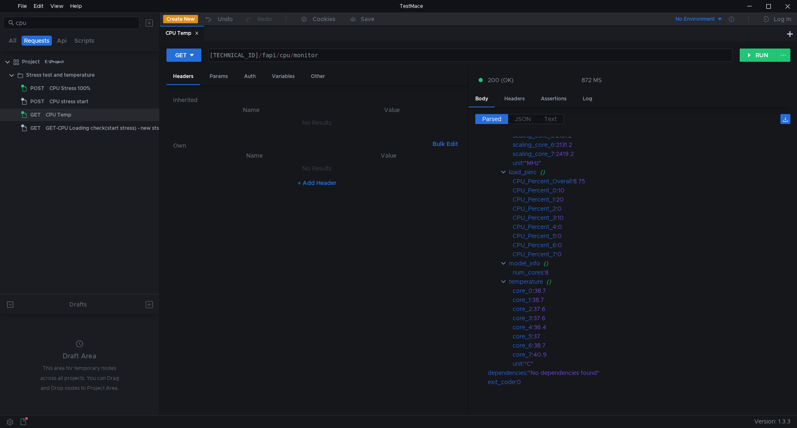
scroll to position [166, 0]
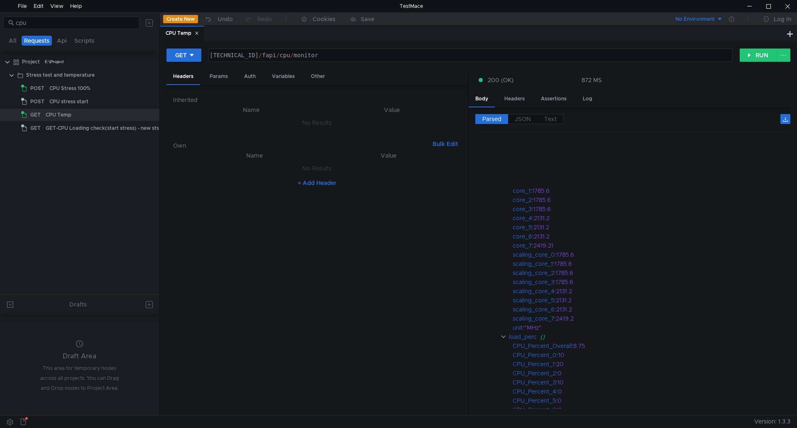
scroll to position [166, 0]
